Goal: Task Accomplishment & Management: Use online tool/utility

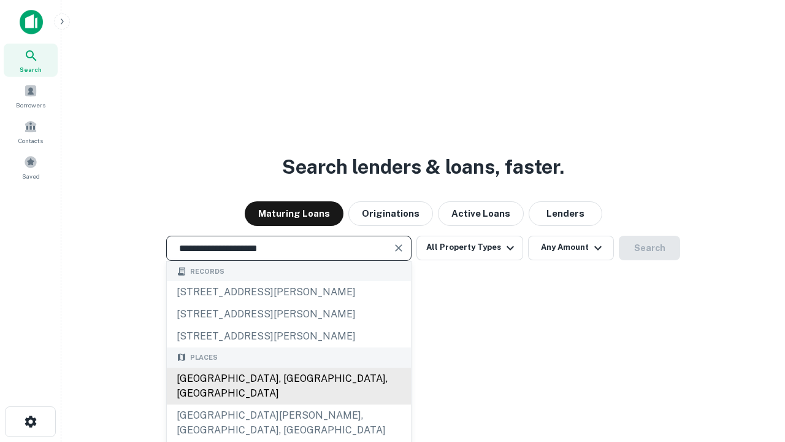
click at [288, 404] on div "[GEOGRAPHIC_DATA], [GEOGRAPHIC_DATA], [GEOGRAPHIC_DATA]" at bounding box center [289, 385] width 244 height 37
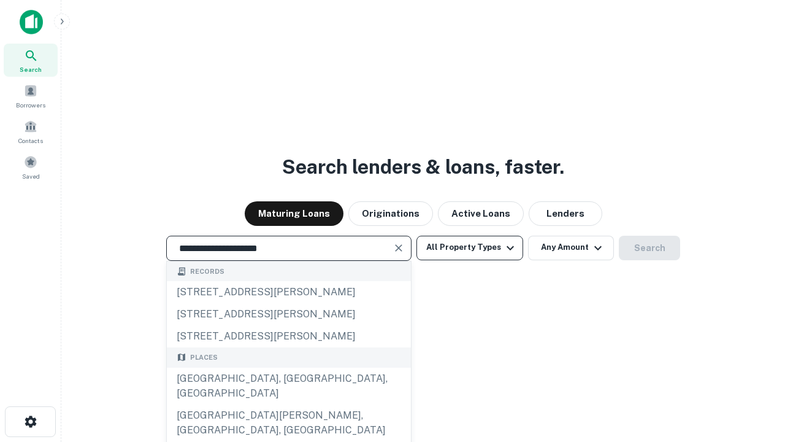
type input "**********"
click at [470, 247] on button "All Property Types" at bounding box center [469, 247] width 107 height 25
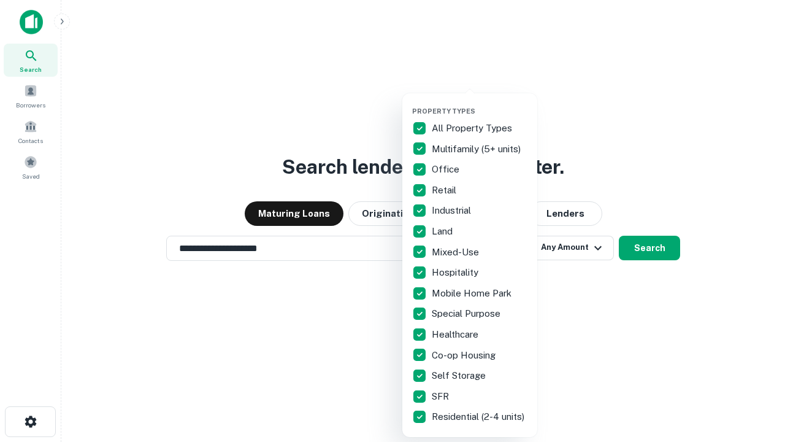
click at [480, 103] on button "button" at bounding box center [479, 103] width 135 height 1
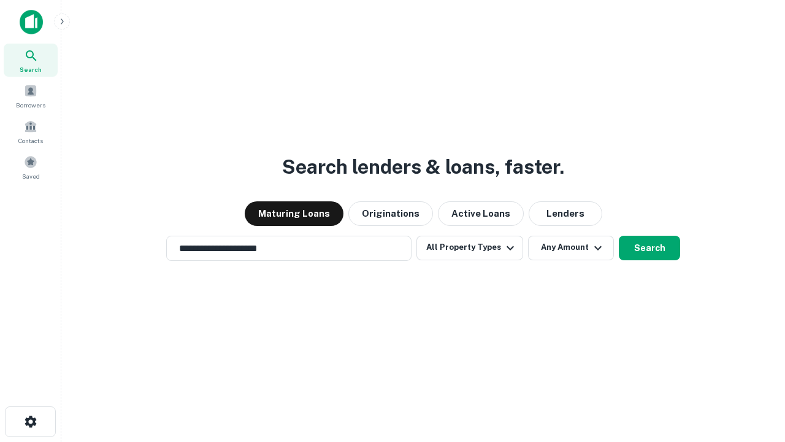
scroll to position [19, 0]
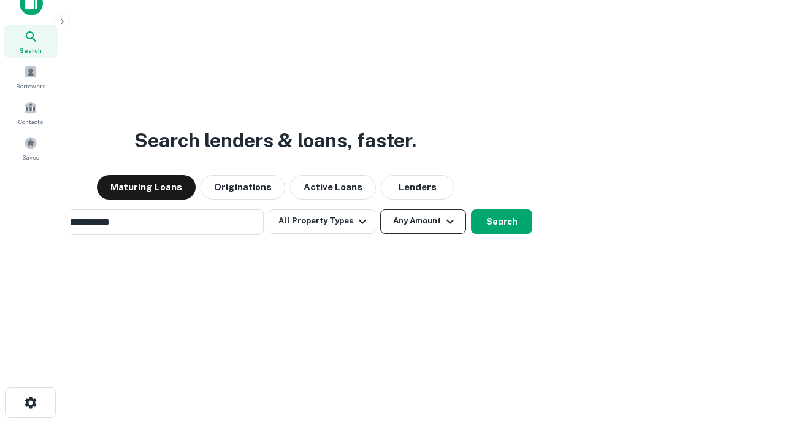
click at [380, 209] on button "Any Amount" at bounding box center [423, 221] width 86 height 25
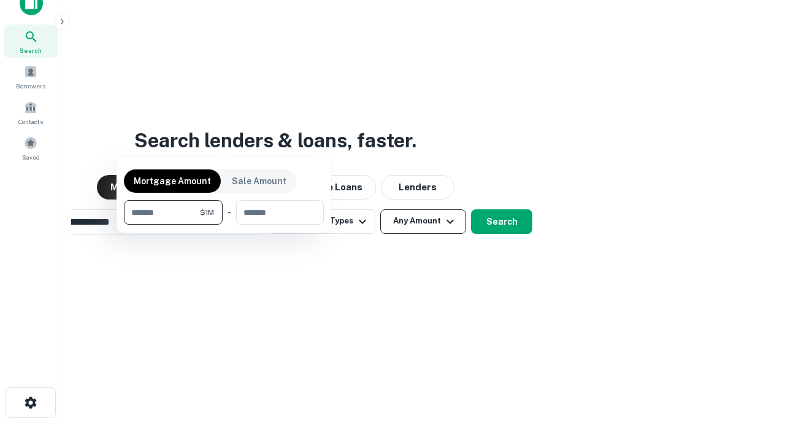
scroll to position [20, 0]
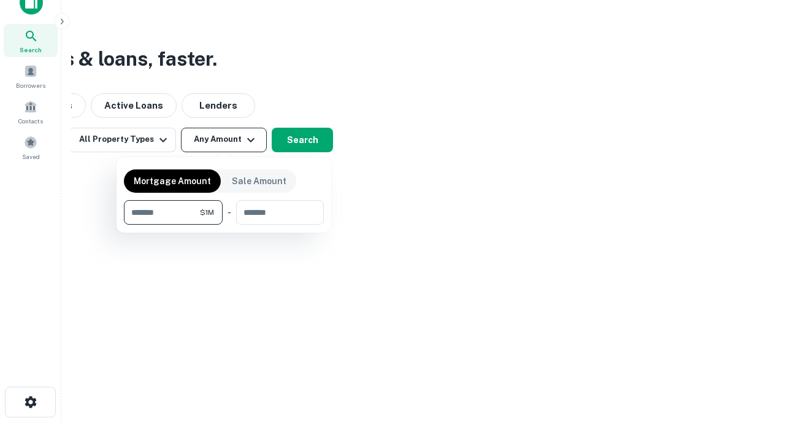
type input "*******"
click at [224, 224] on button "button" at bounding box center [224, 224] width 200 height 1
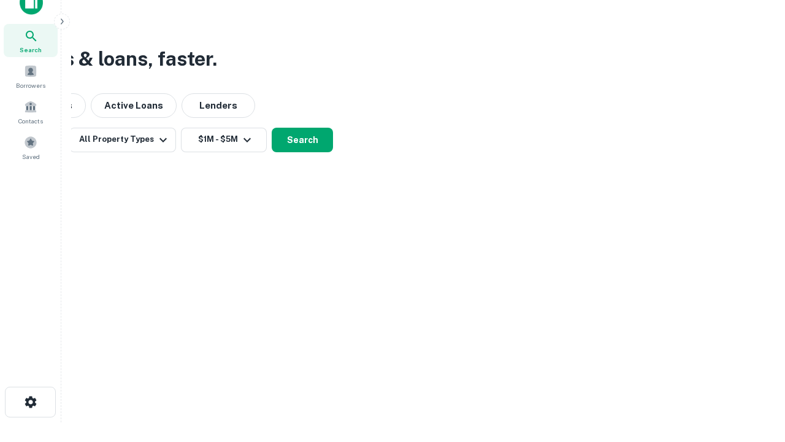
scroll to position [19, 0]
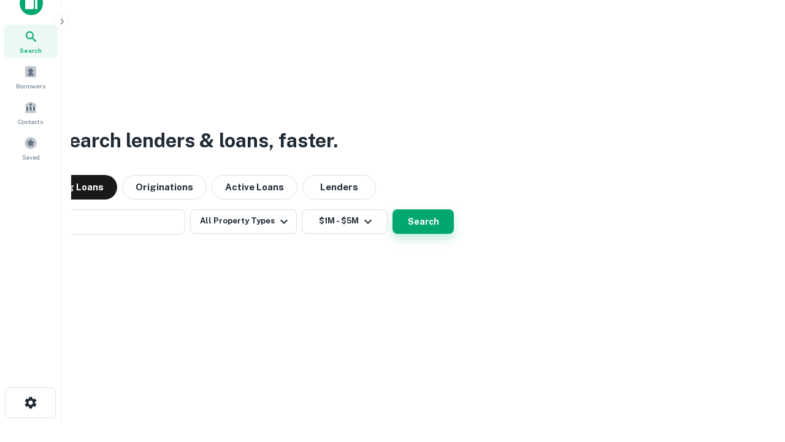
click at [392, 209] on button "Search" at bounding box center [422, 221] width 61 height 25
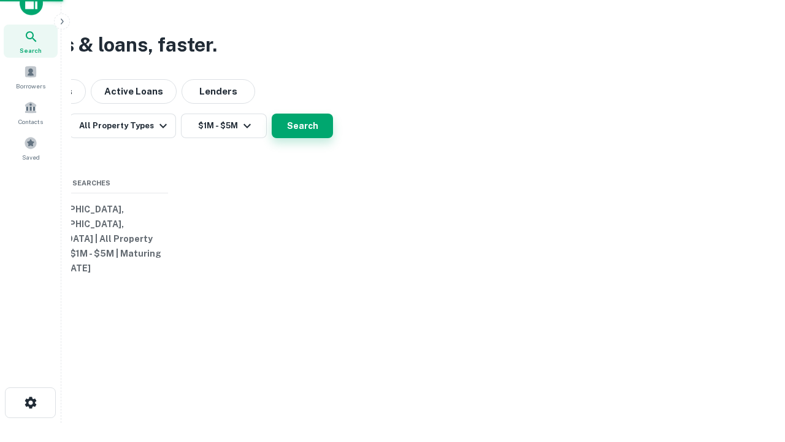
scroll to position [20, 0]
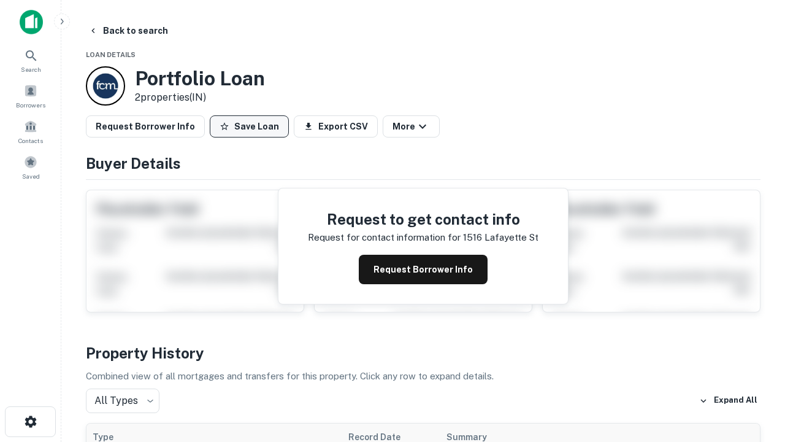
click at [249, 126] on button "Save Loan" at bounding box center [249, 126] width 79 height 22
click at [252, 126] on button "Save Loan" at bounding box center [249, 126] width 79 height 22
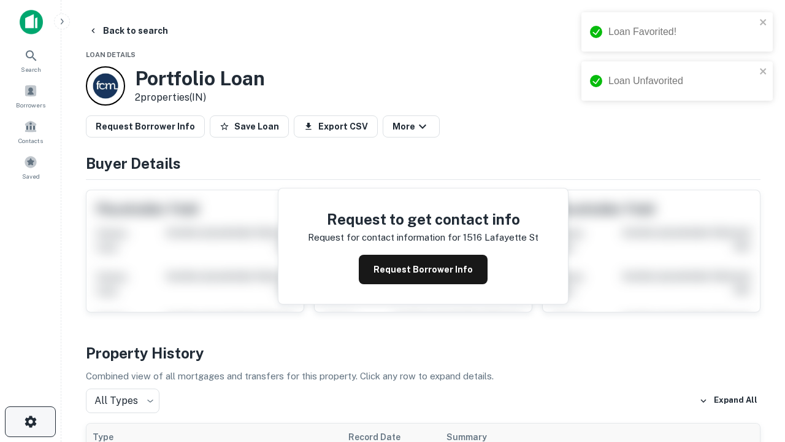
click at [30, 421] on icon "button" at bounding box center [30, 421] width 15 height 15
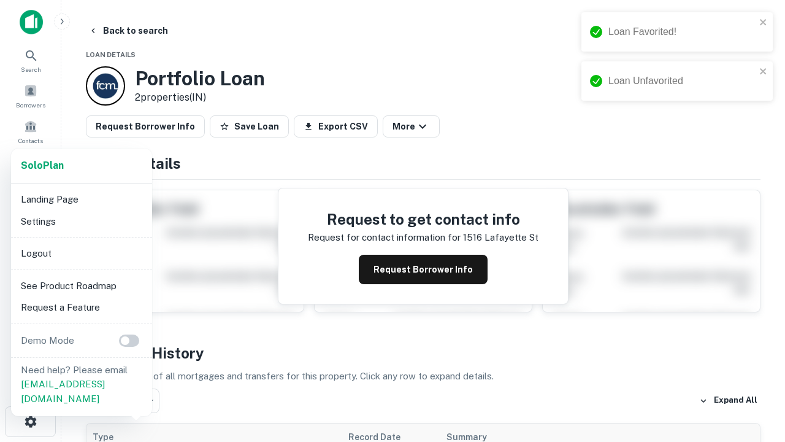
click at [81, 253] on li "Logout" at bounding box center [81, 253] width 131 height 22
